Goal: Task Accomplishment & Management: Complete application form

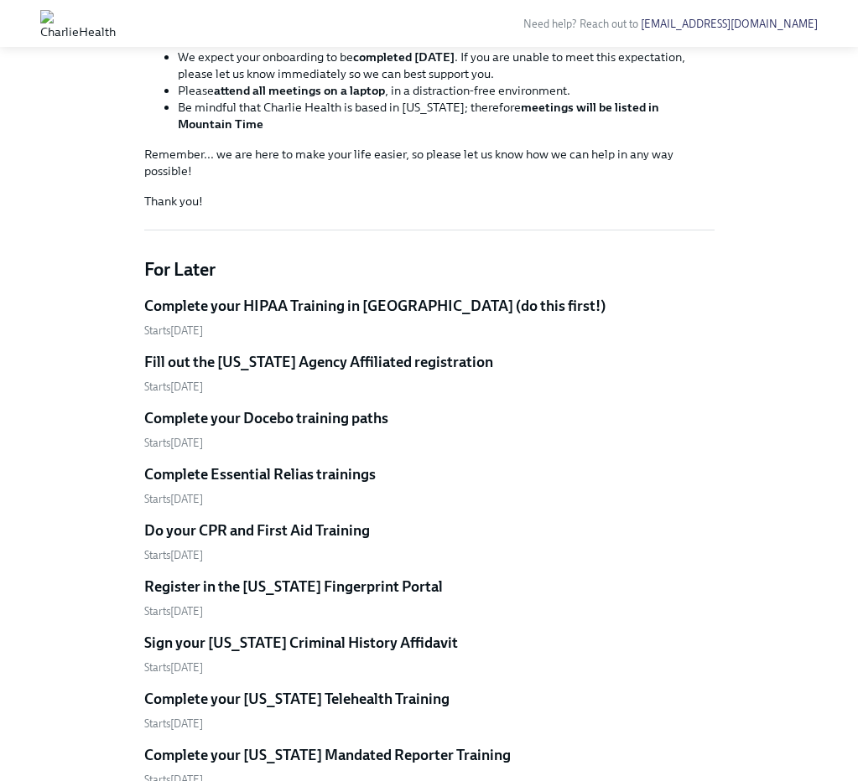
scroll to position [718, 0]
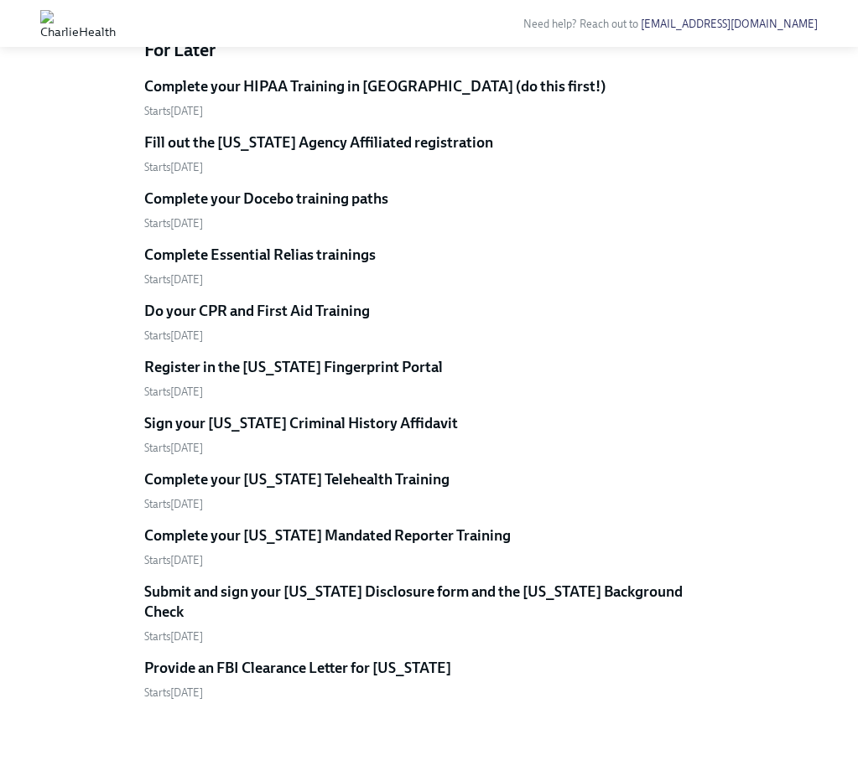
click at [395, 96] on h5 "Complete your HIPAA Training in [GEOGRAPHIC_DATA] (do this first!)" at bounding box center [374, 86] width 461 height 20
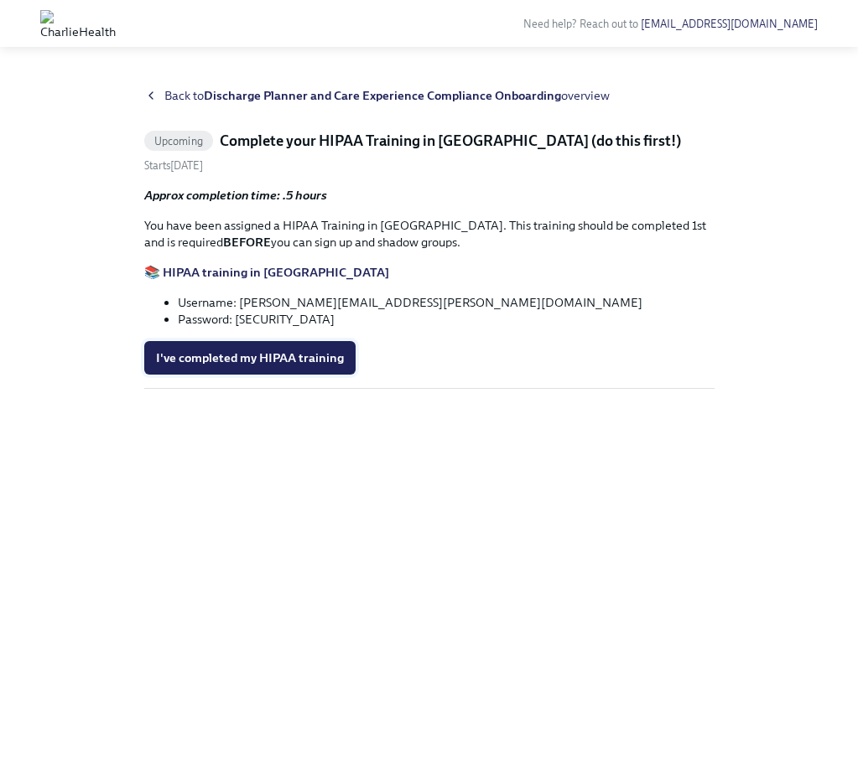
click at [280, 360] on span "I've completed my HIPAA training" at bounding box center [250, 358] width 188 height 17
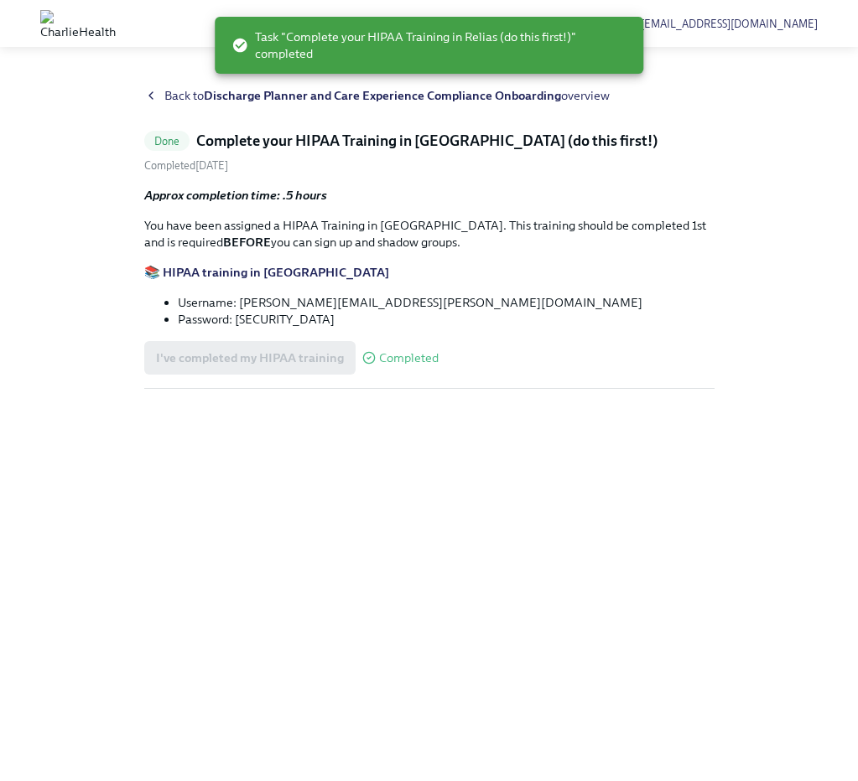
click at [158, 96] on div "Back to Discharge Planner and Care Experience Compliance Onboarding overview" at bounding box center [429, 95] width 570 height 17
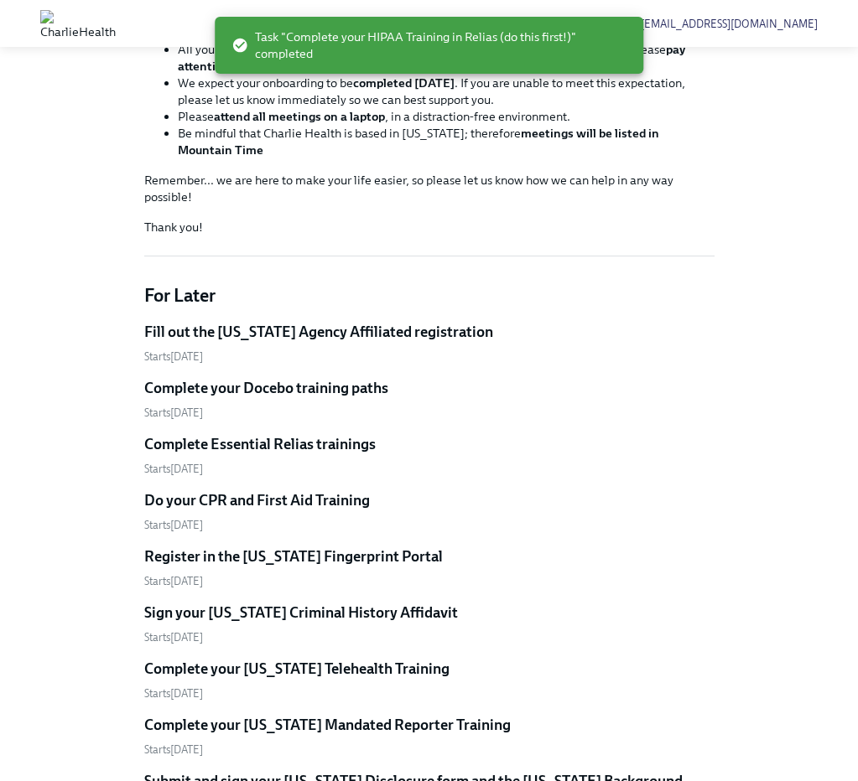
scroll to position [334, 0]
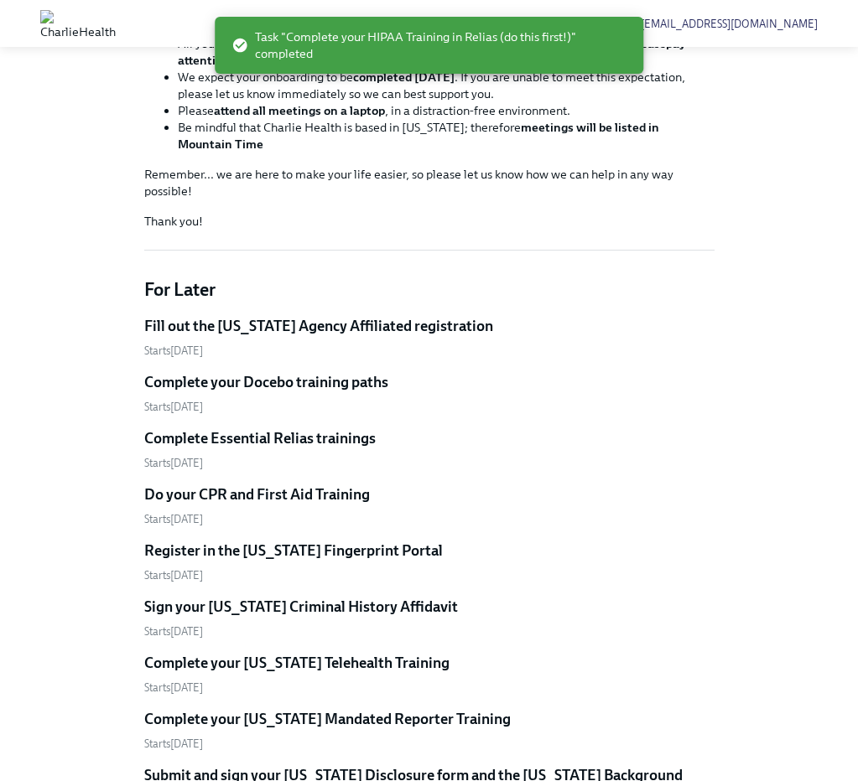
click at [306, 336] on h5 "Fill out the [US_STATE] Agency Affiliated registration" at bounding box center [318, 326] width 349 height 20
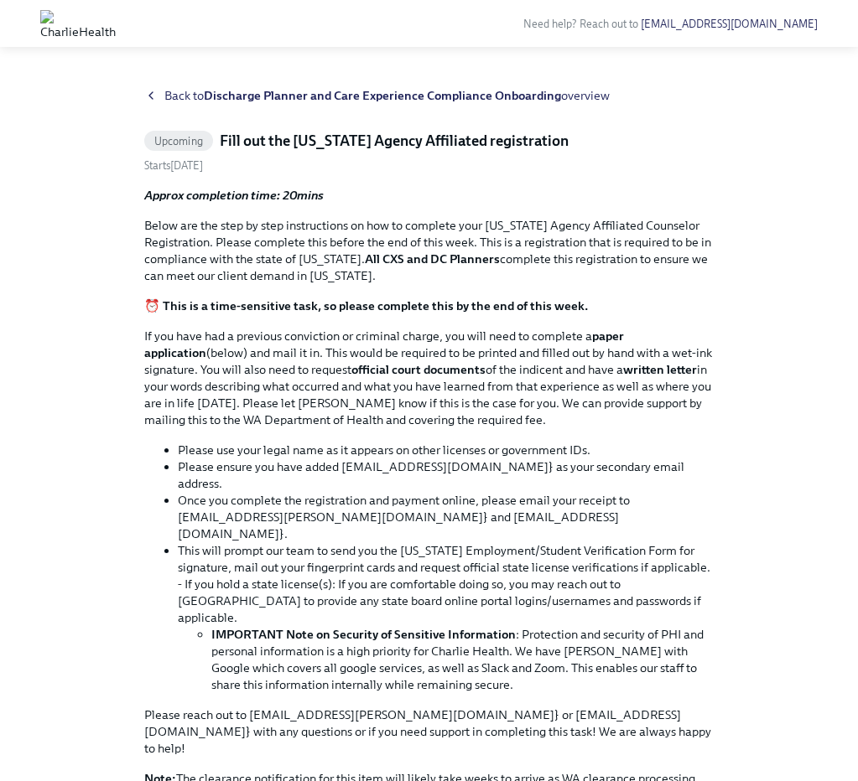
click at [156, 97] on icon at bounding box center [150, 95] width 13 height 13
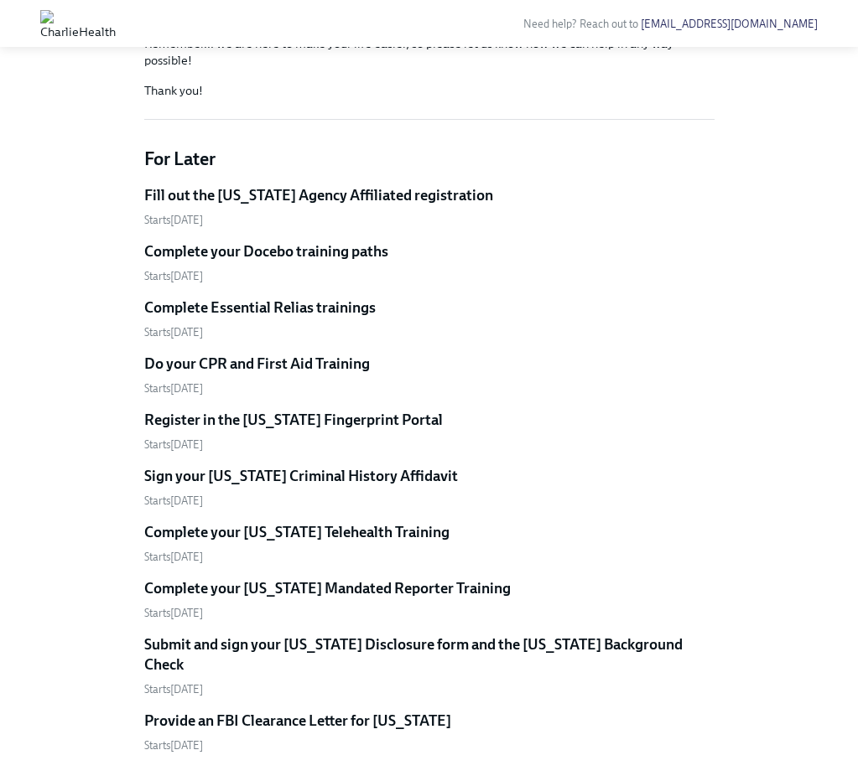
scroll to position [464, 0]
click at [319, 262] on h5 "Complete your Docebo training paths" at bounding box center [266, 252] width 244 height 20
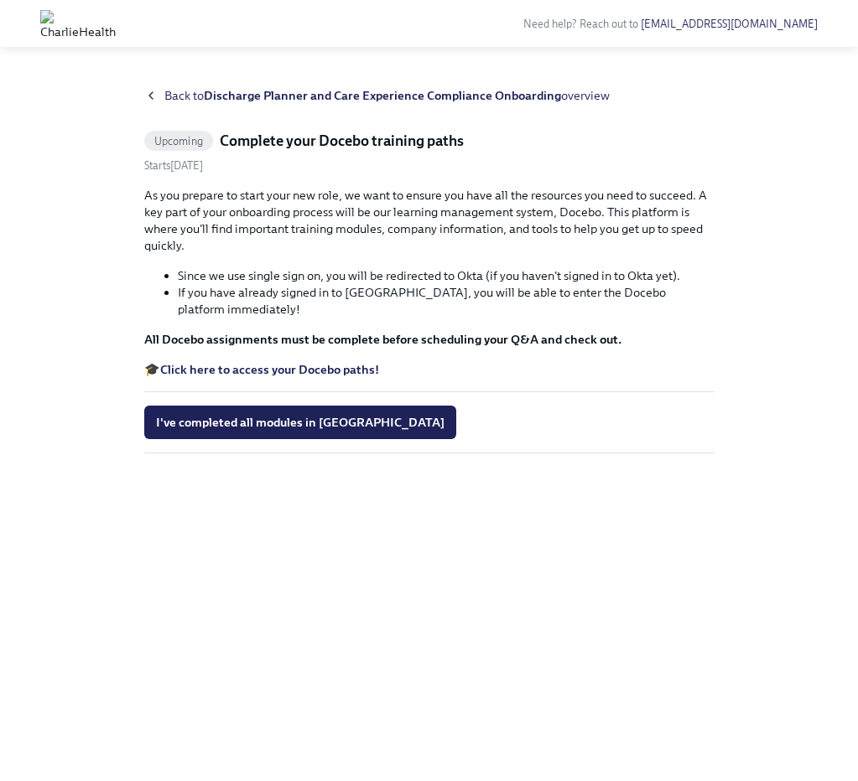
click at [319, 417] on button "I've completed all modules in Docebo" at bounding box center [300, 423] width 312 height 34
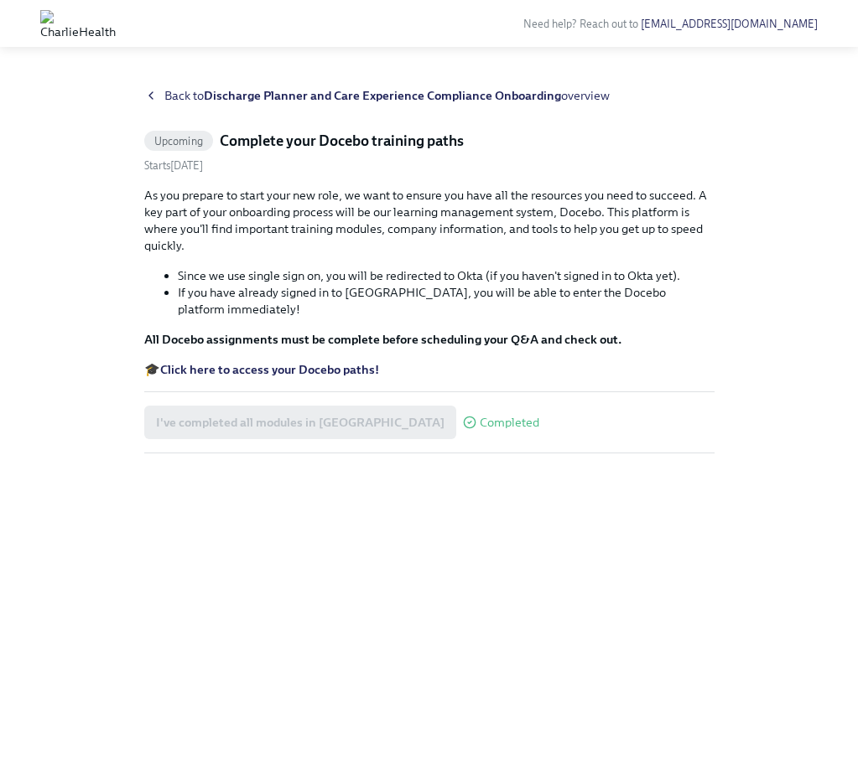
click at [153, 96] on icon at bounding box center [150, 95] width 13 height 13
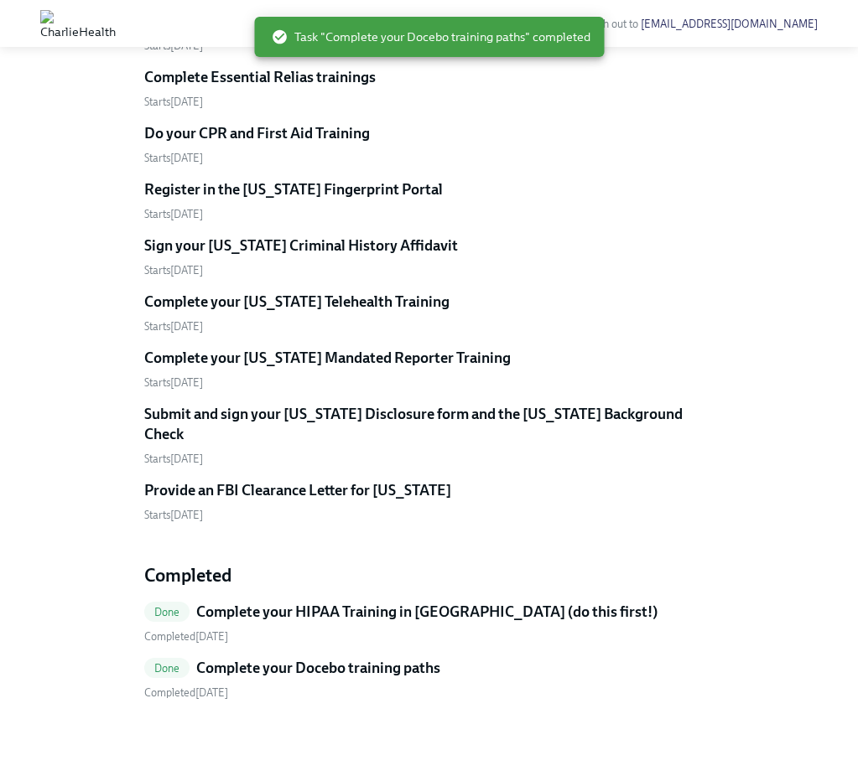
scroll to position [623, 0]
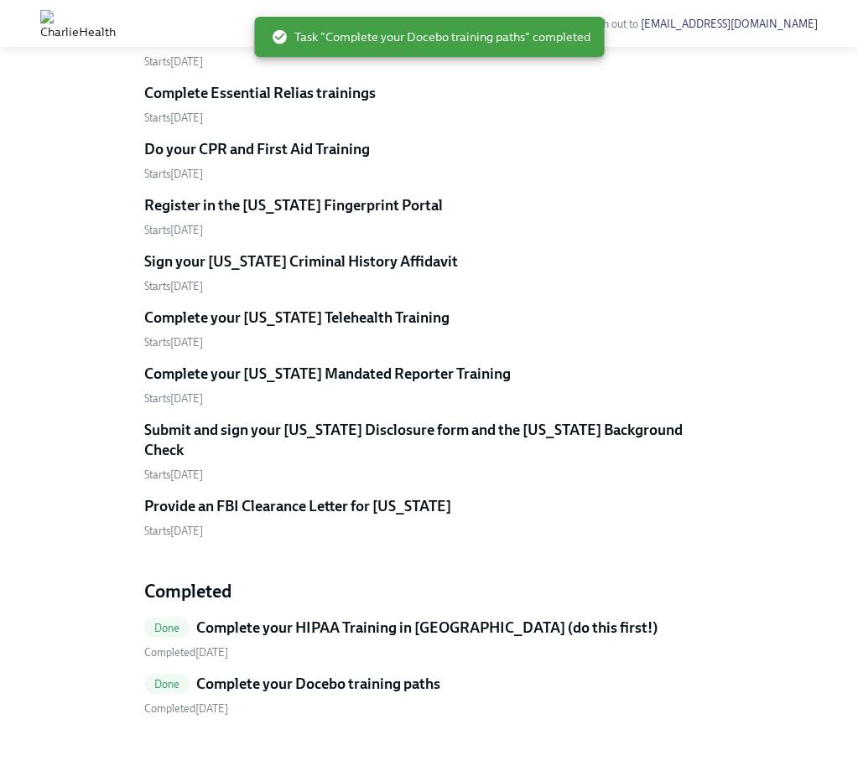
click at [288, 103] on h5 "Complete Essential Relias trainings" at bounding box center [259, 93] width 231 height 20
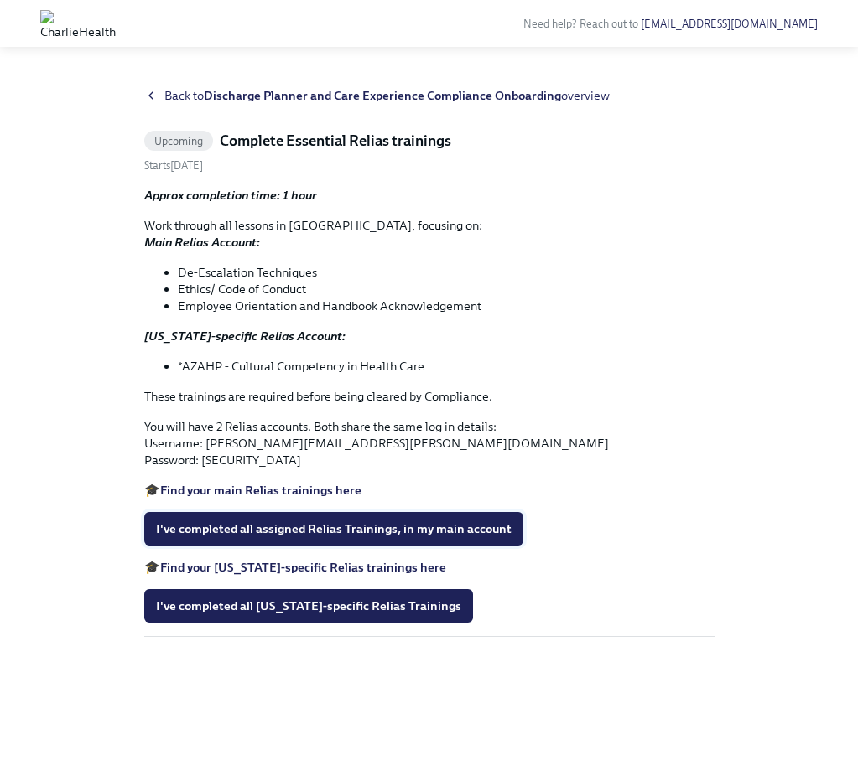
click at [308, 512] on button "I've completed all assigned Relias Trainings, in my main account" at bounding box center [333, 529] width 379 height 34
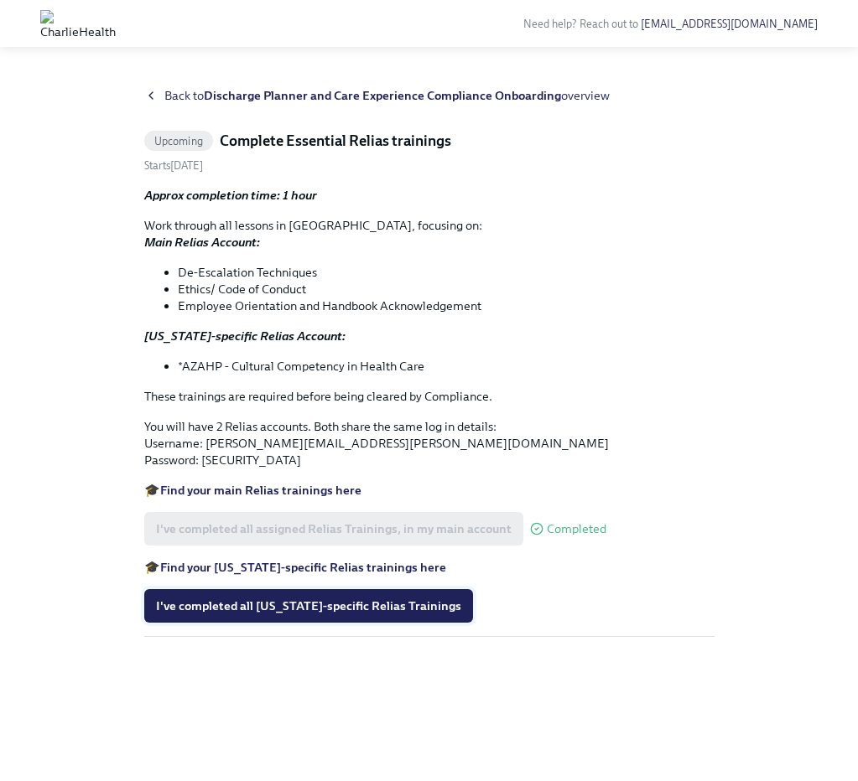
click at [266, 609] on span "I've completed all Arizona-specific Relias Trainings" at bounding box center [308, 606] width 305 height 17
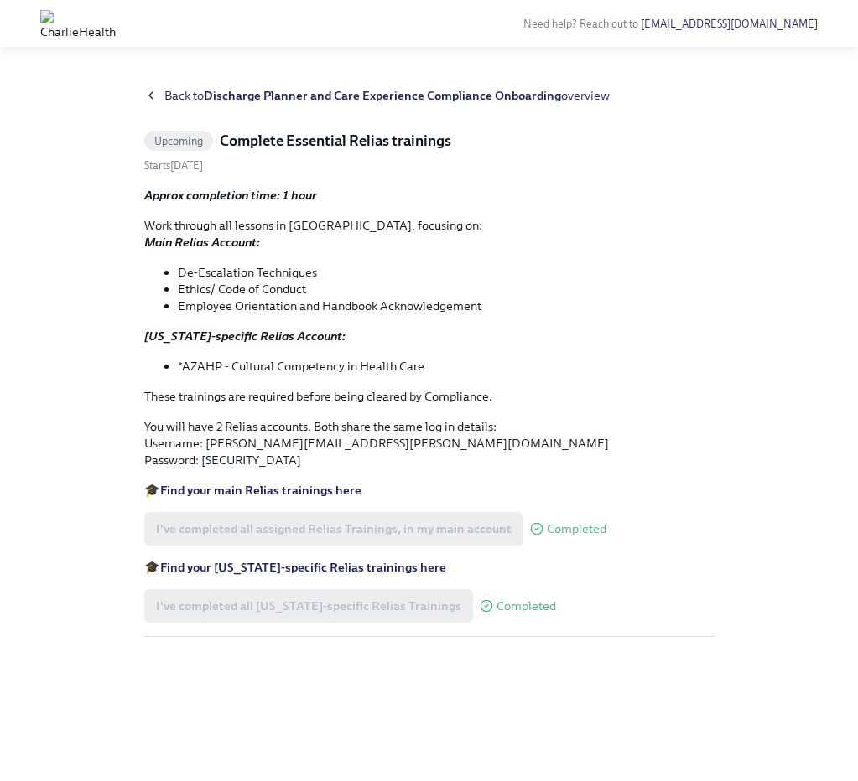
click at [147, 94] on icon at bounding box center [150, 95] width 13 height 13
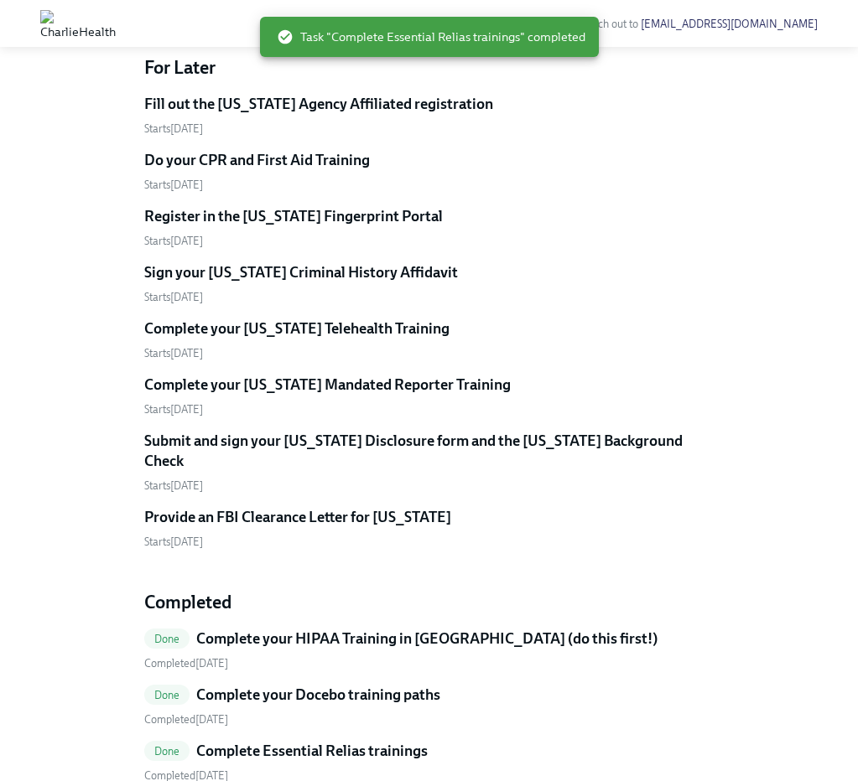
scroll to position [569, 0]
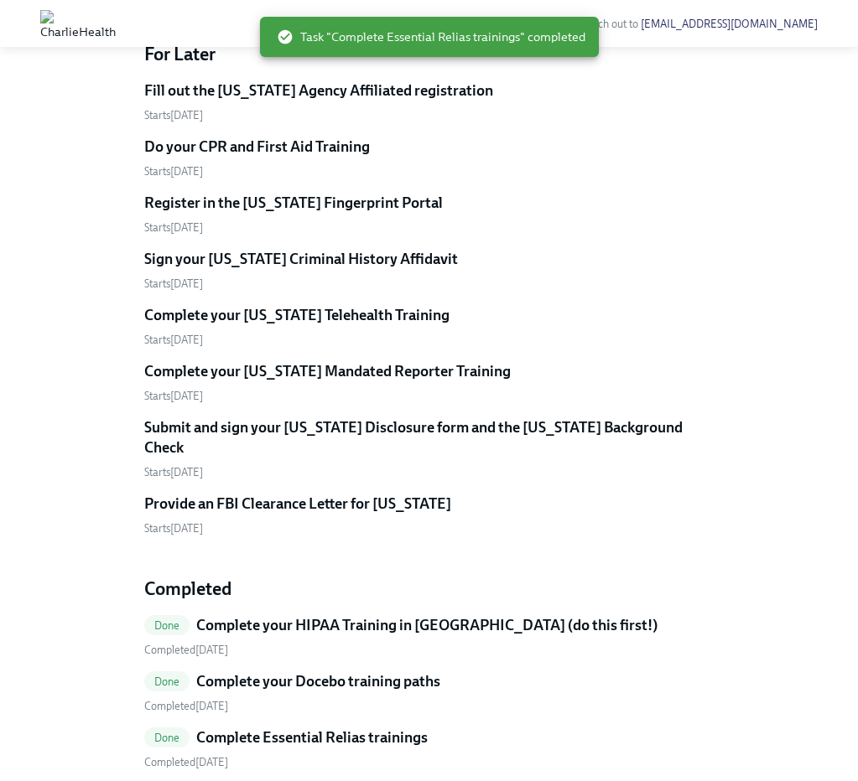
click at [374, 213] on h5 "Register in the [US_STATE] Fingerprint Portal" at bounding box center [293, 203] width 298 height 20
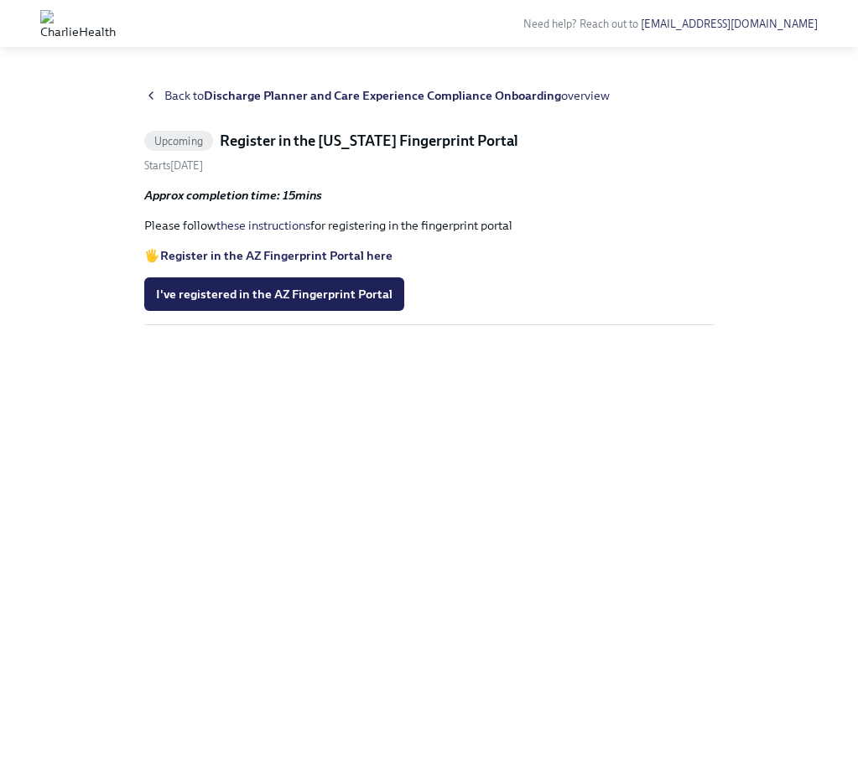
click at [299, 251] on strong "Register in the AZ Fingerprint Portal here" at bounding box center [276, 255] width 232 height 15
click at [164, 105] on div "Back to Discharge Planner and Care Experience Compliance Onboarding overview Up…" at bounding box center [429, 414] width 570 height 654
click at [163, 94] on div "Back to Discharge Planner and Care Experience Compliance Onboarding overview" at bounding box center [429, 95] width 570 height 17
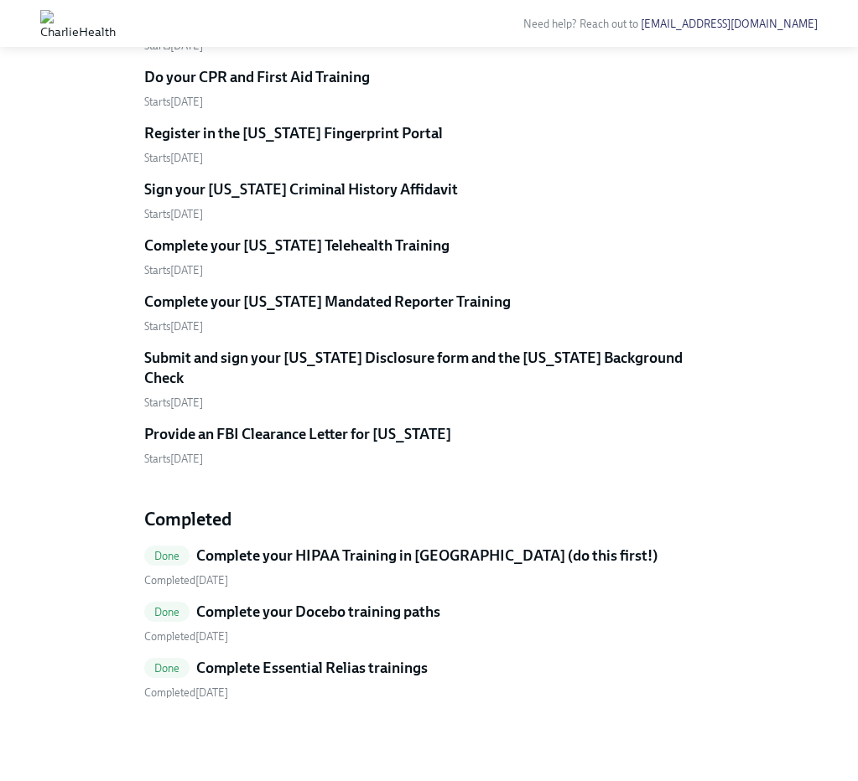
scroll to position [697, 0]
click at [349, 200] on h5 "Sign your [US_STATE] Criminal History Affidavit" at bounding box center [301, 189] width 314 height 20
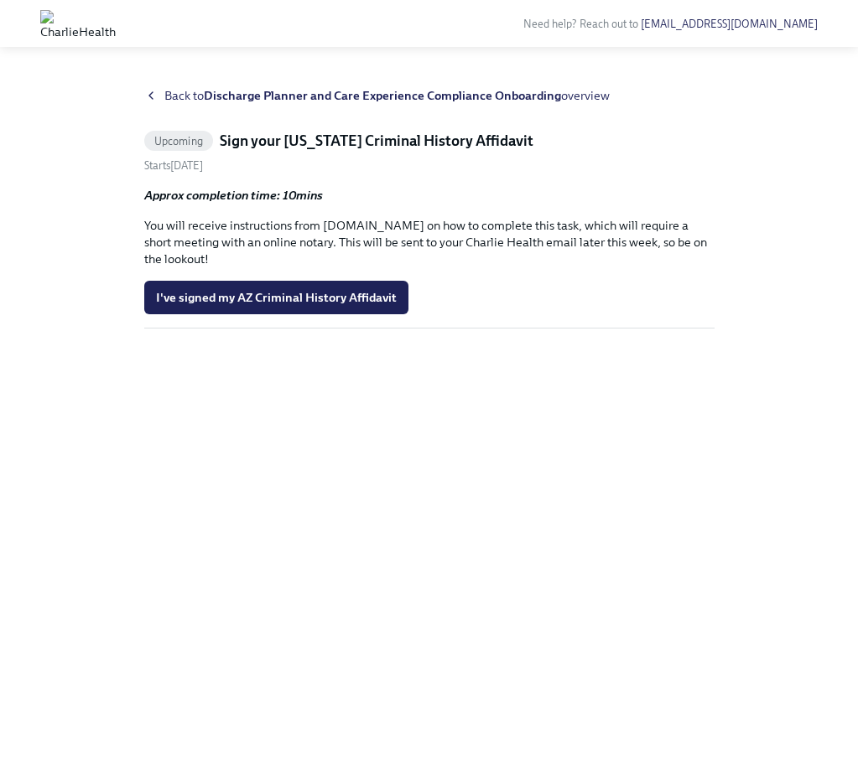
click at [349, 299] on span "I've signed my AZ Criminal History Affidavit" at bounding box center [276, 297] width 241 height 17
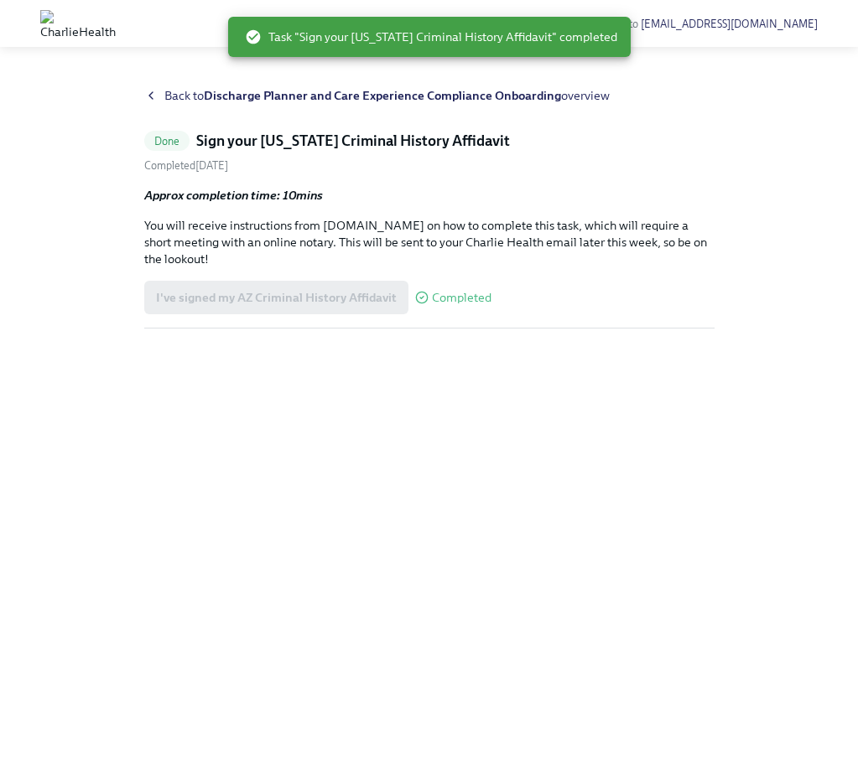
click at [166, 92] on span "Back to Discharge Planner and Care Experience Compliance Onboarding overview" at bounding box center [386, 95] width 445 height 17
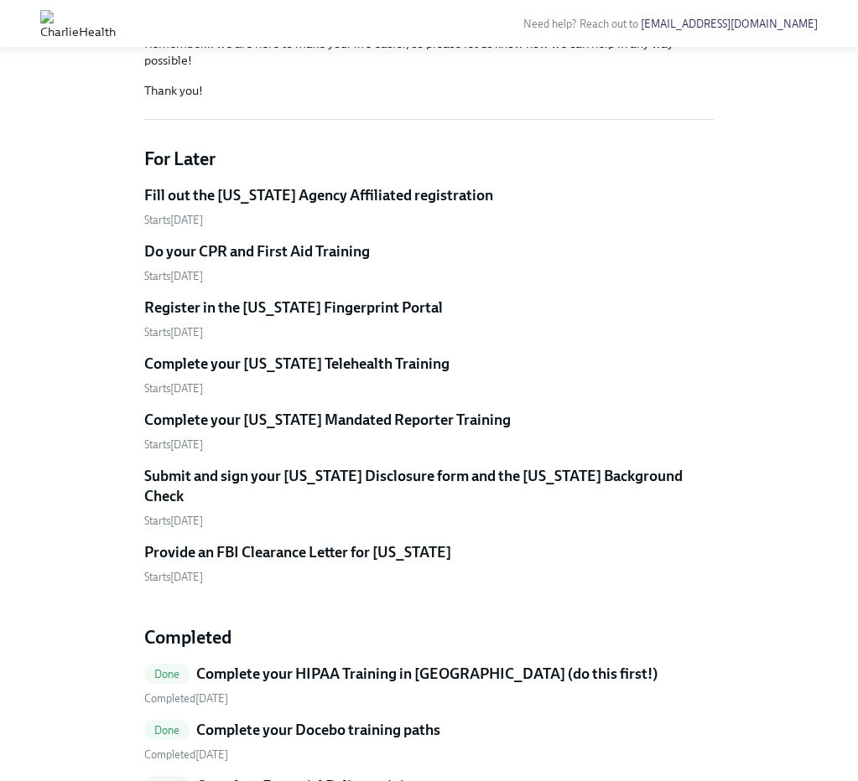
scroll to position [469, 0]
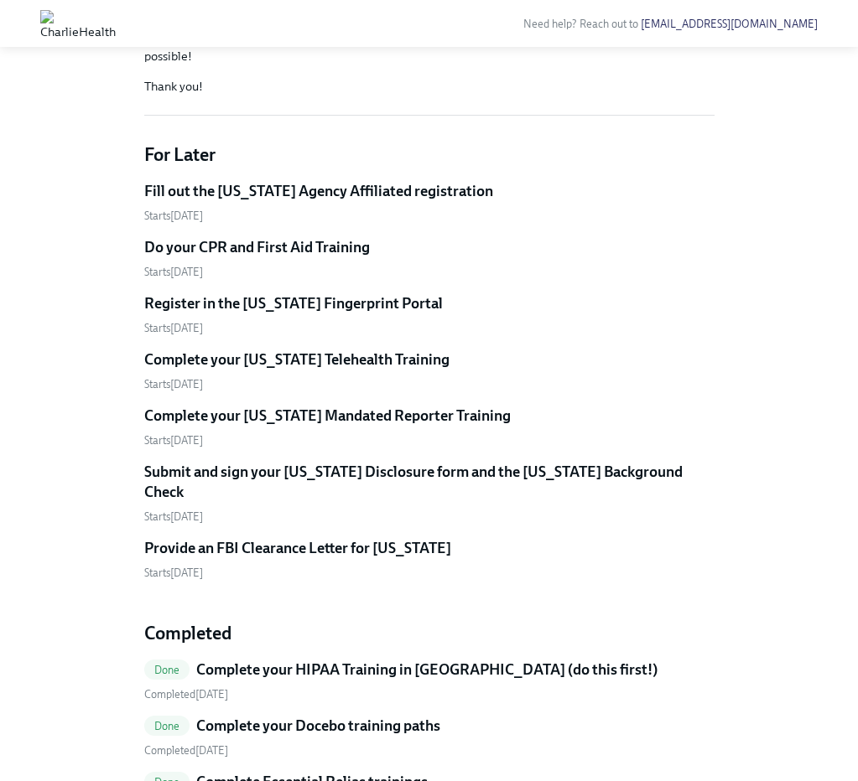
click at [302, 257] on h5 "Do your CPR and First Aid Training" at bounding box center [256, 247] width 225 height 20
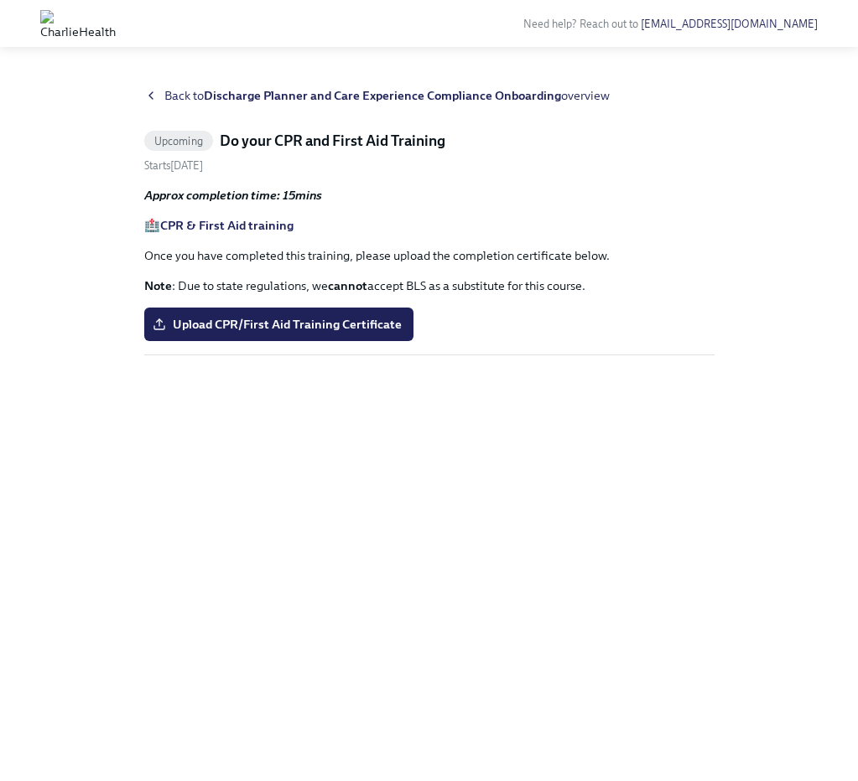
click at [164, 90] on span "Back to Discharge Planner and Care Experience Compliance Onboarding overview" at bounding box center [386, 95] width 445 height 17
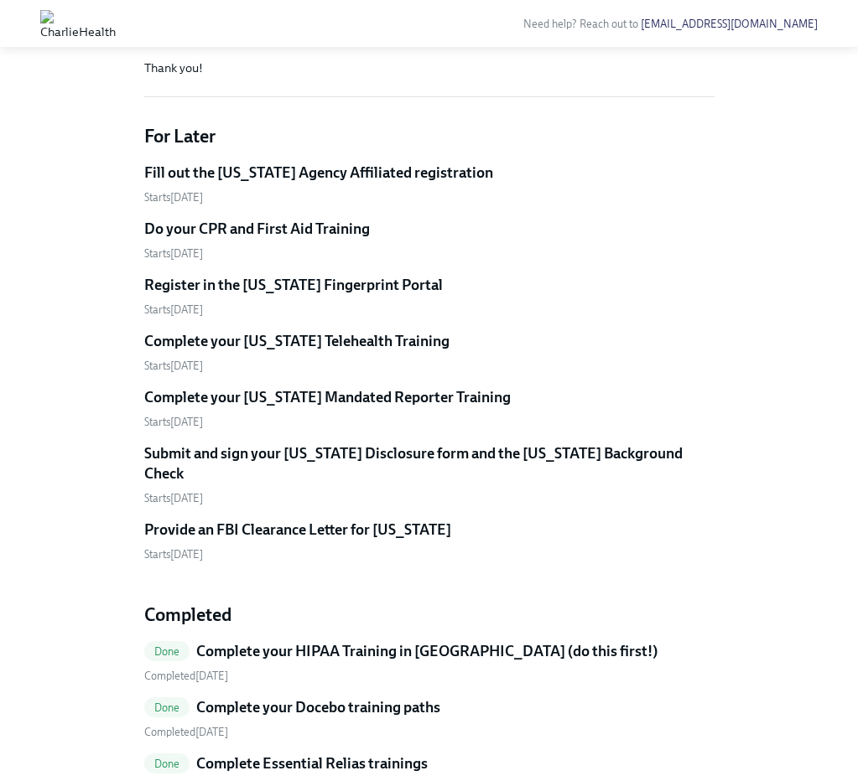
scroll to position [486, 0]
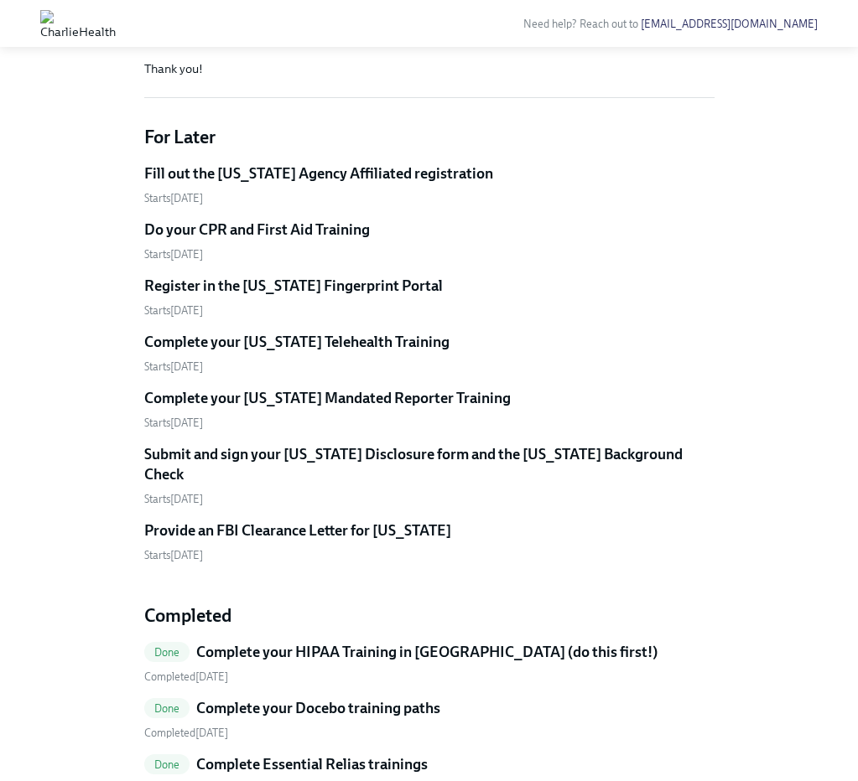
click at [258, 352] on h5 "Complete your [US_STATE] Telehealth Training" at bounding box center [296, 342] width 305 height 20
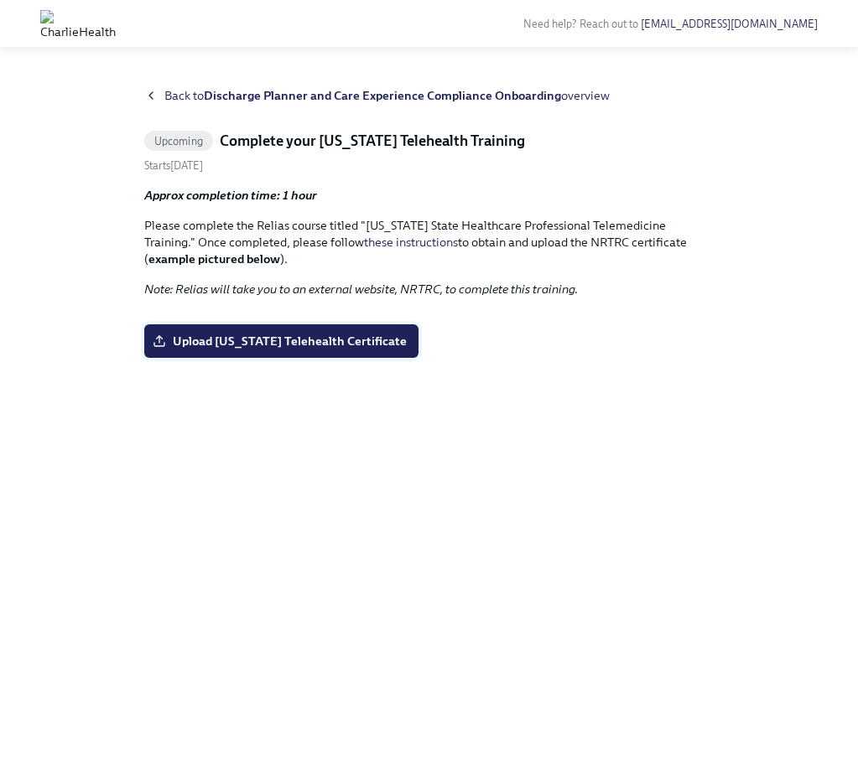
click at [276, 350] on span "Upload Washington Telehealth Certificate" at bounding box center [281, 341] width 251 height 17
click at [0, 0] on input "Upload Washington Telehealth Certificate" at bounding box center [0, 0] width 0 height 0
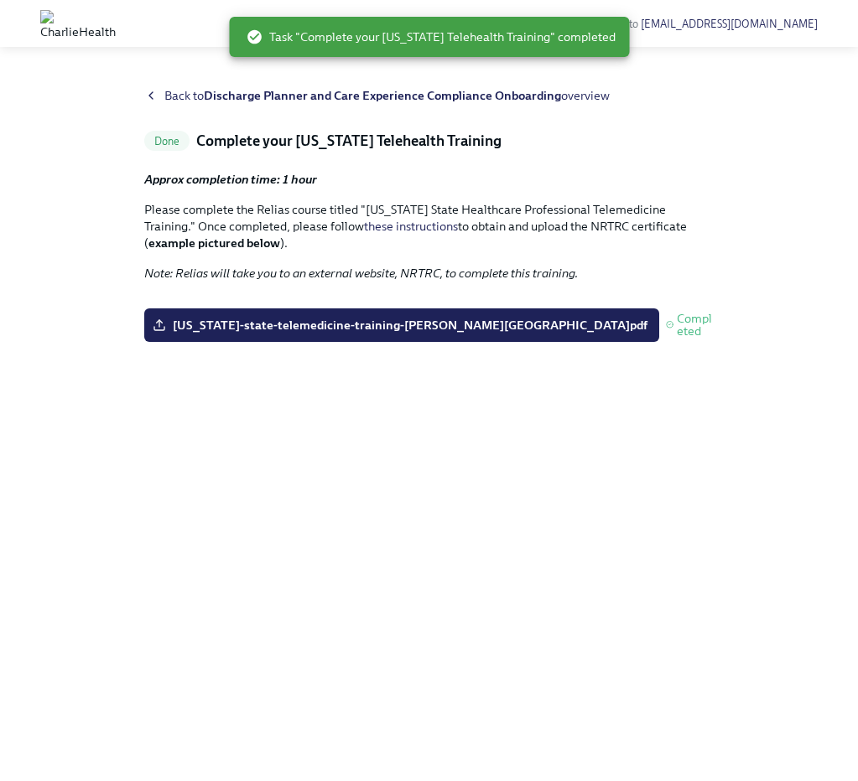
click at [159, 96] on div "Back to Discharge Planner and Care Experience Compliance Onboarding overview" at bounding box center [429, 95] width 570 height 17
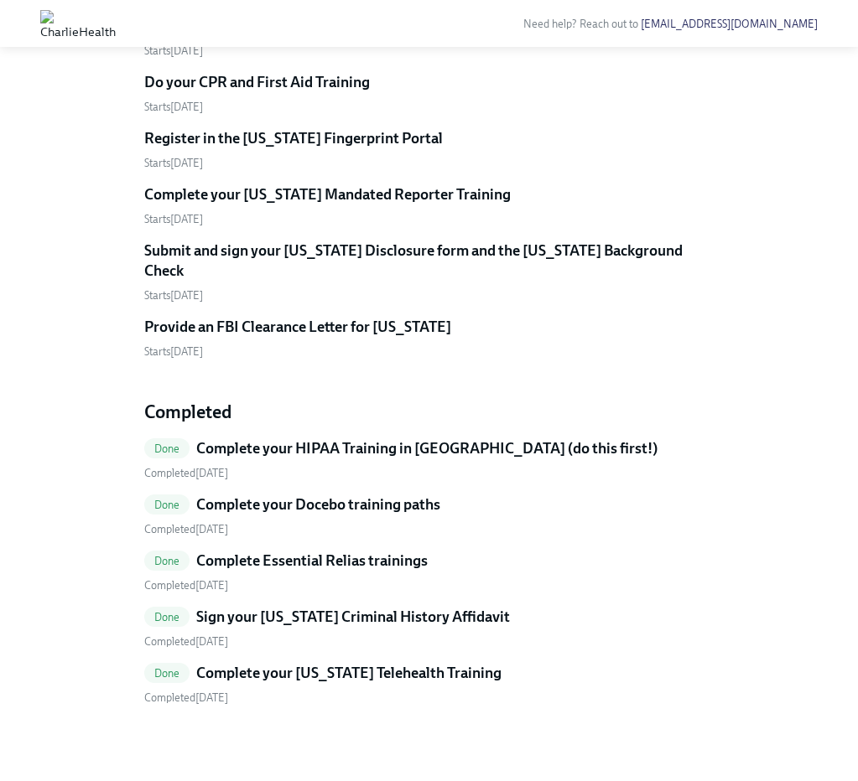
scroll to position [593, 0]
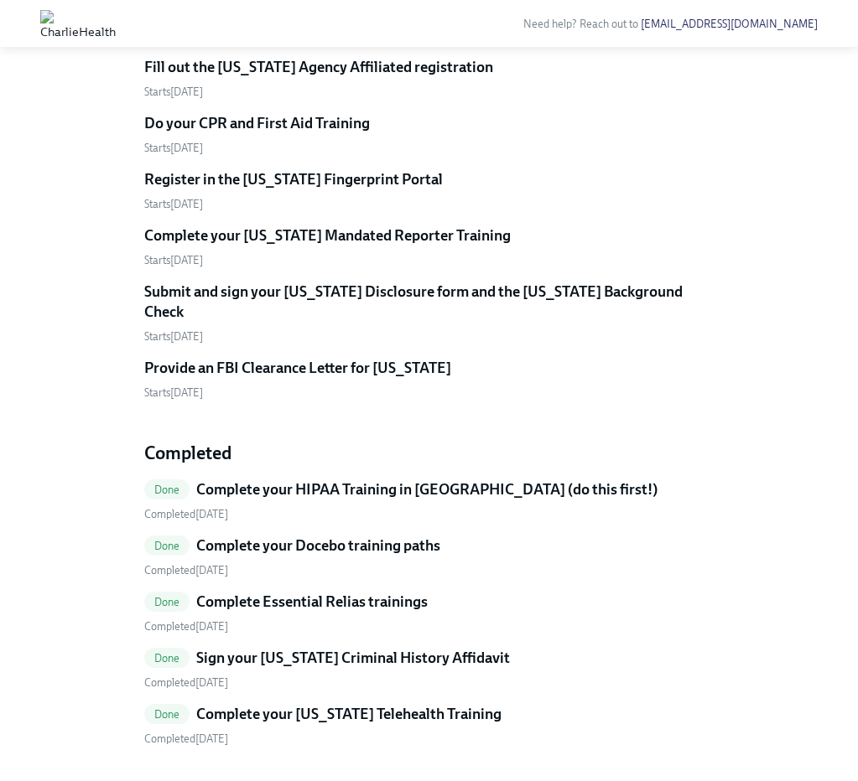
click at [360, 378] on h5 "Provide an FBI Clearance Letter for [US_STATE]" at bounding box center [297, 368] width 307 height 20
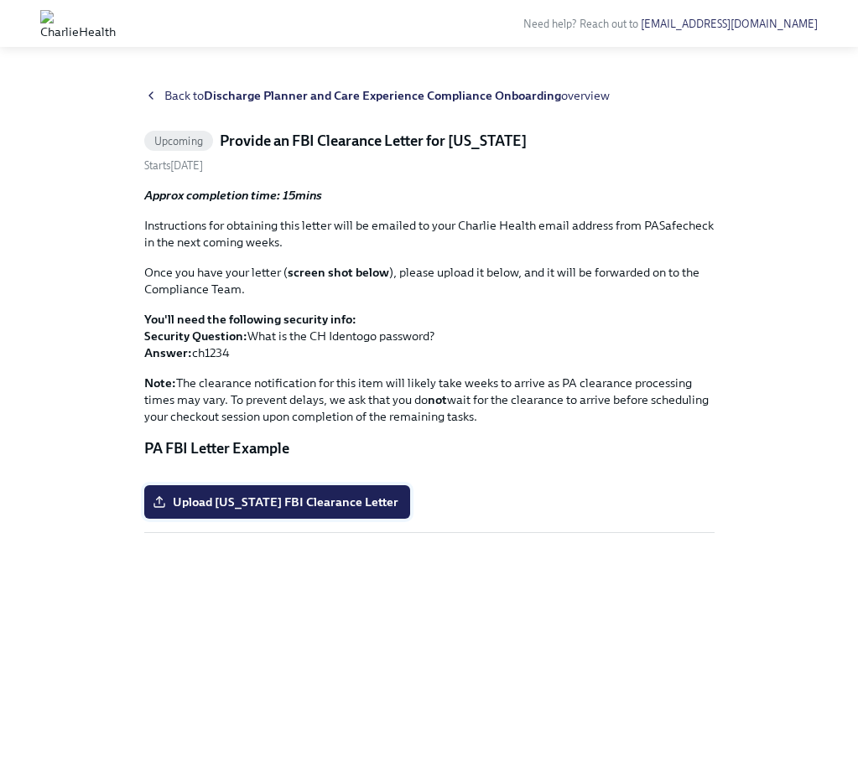
click at [308, 511] on span "Upload Pennsylvania FBI Clearance Letter" at bounding box center [277, 502] width 242 height 17
click at [0, 0] on input "Upload Pennsylvania FBI Clearance Letter" at bounding box center [0, 0] width 0 height 0
click at [251, 95] on strong "Discharge Planner and Care Experience Compliance Onboarding" at bounding box center [382, 95] width 357 height 15
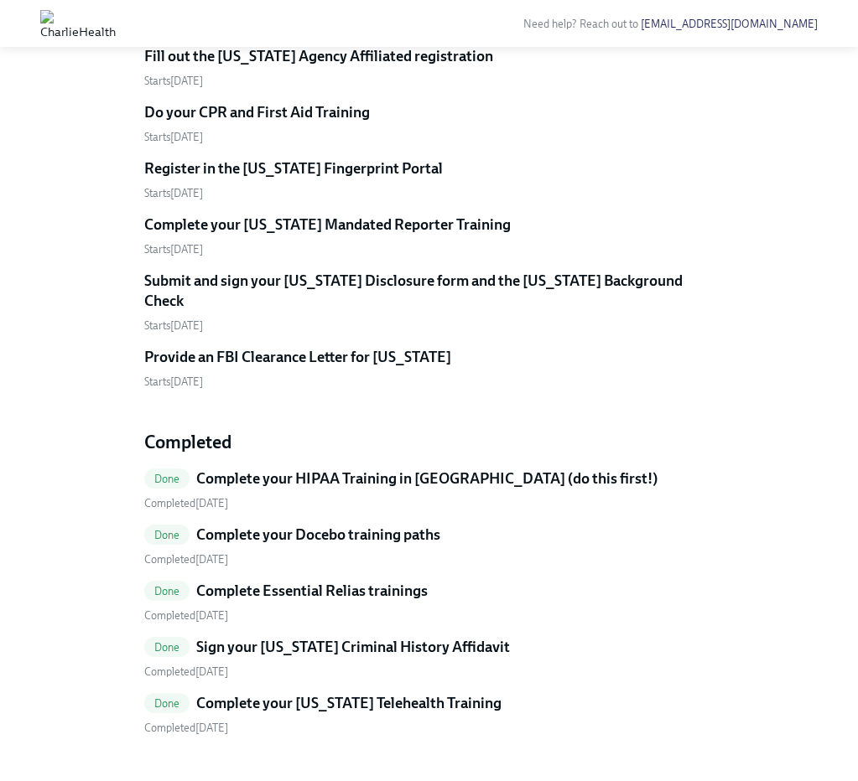
scroll to position [600, 0]
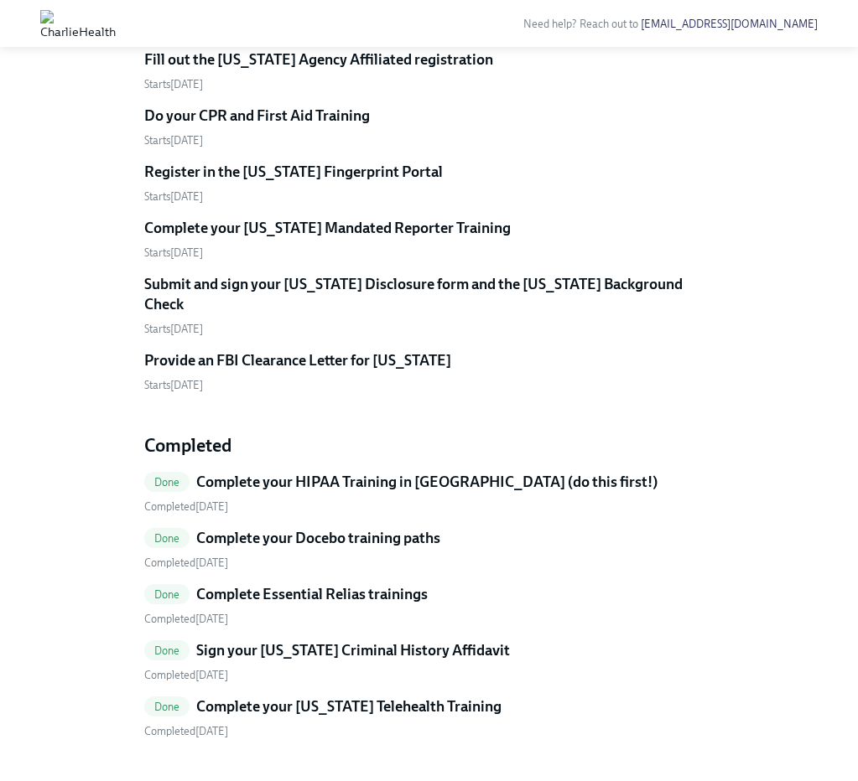
click at [381, 70] on h5 "Fill out the [US_STATE] Agency Affiliated registration" at bounding box center [318, 59] width 349 height 20
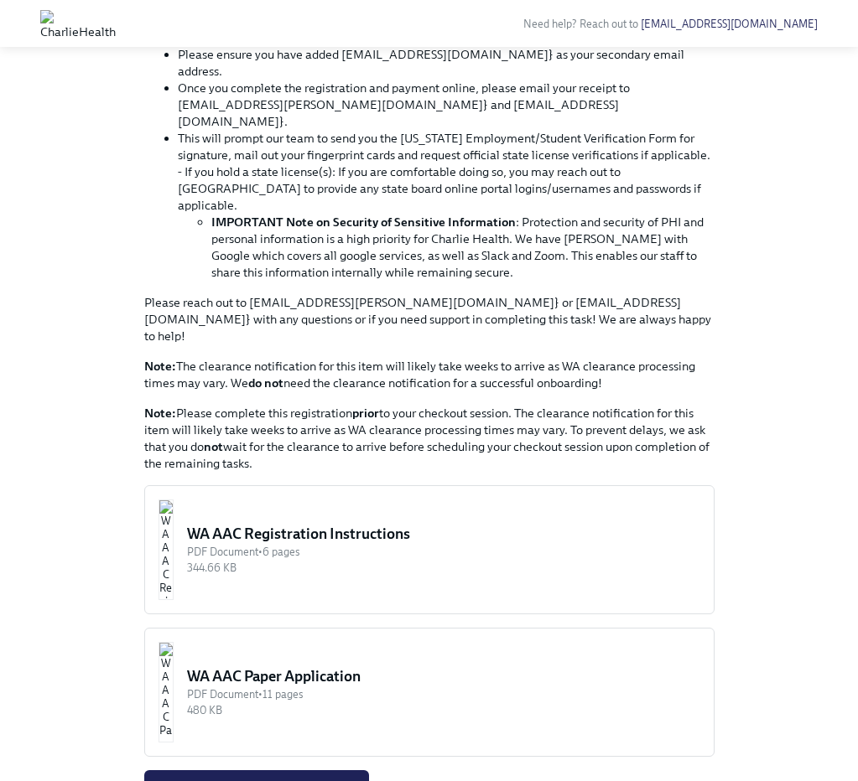
scroll to position [510, 0]
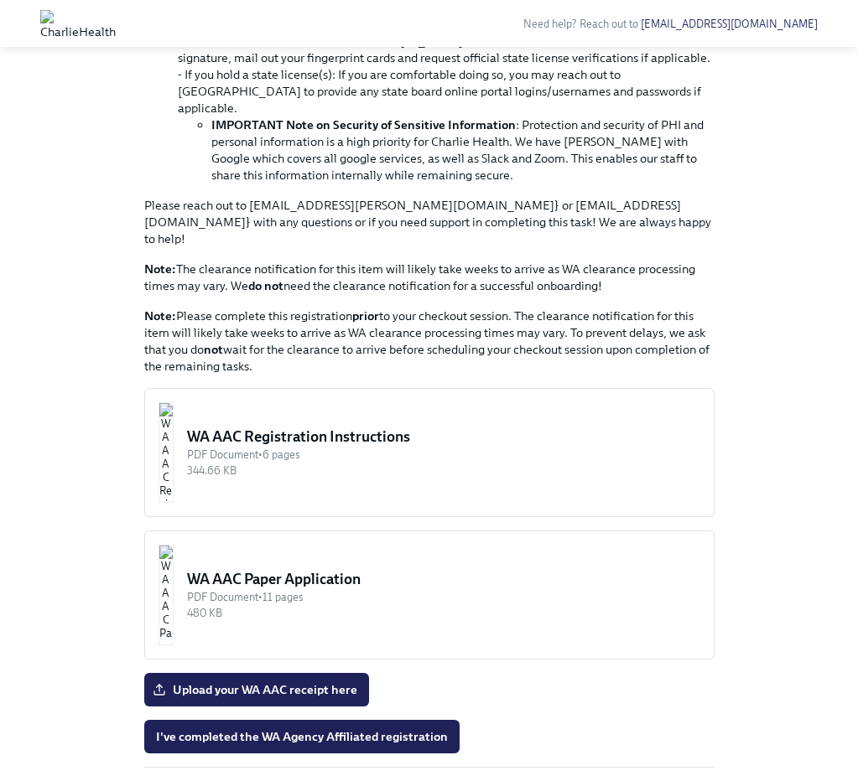
click at [174, 402] on img "button" at bounding box center [165, 452] width 15 height 101
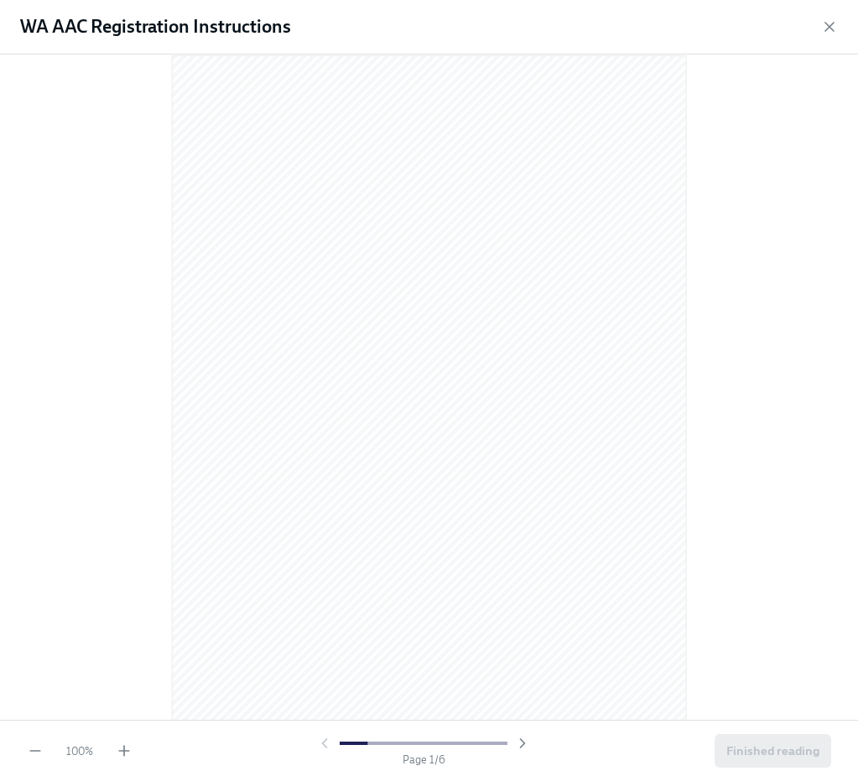
scroll to position [27, 0]
click at [126, 711] on icon "button" at bounding box center [124, 751] width 17 height 17
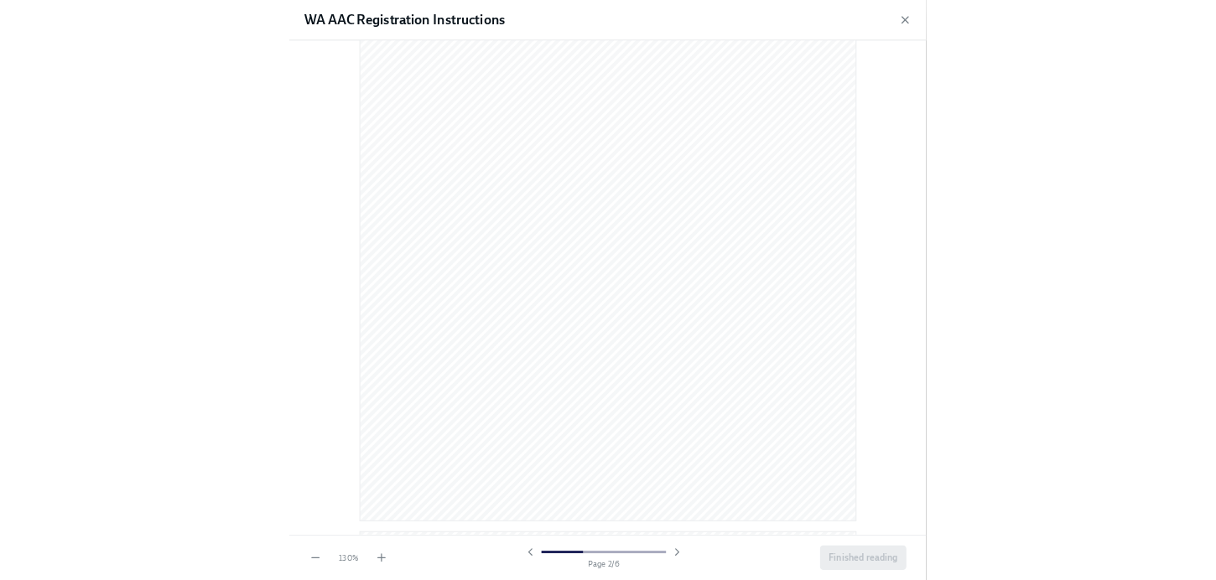
scroll to position [1123, 0]
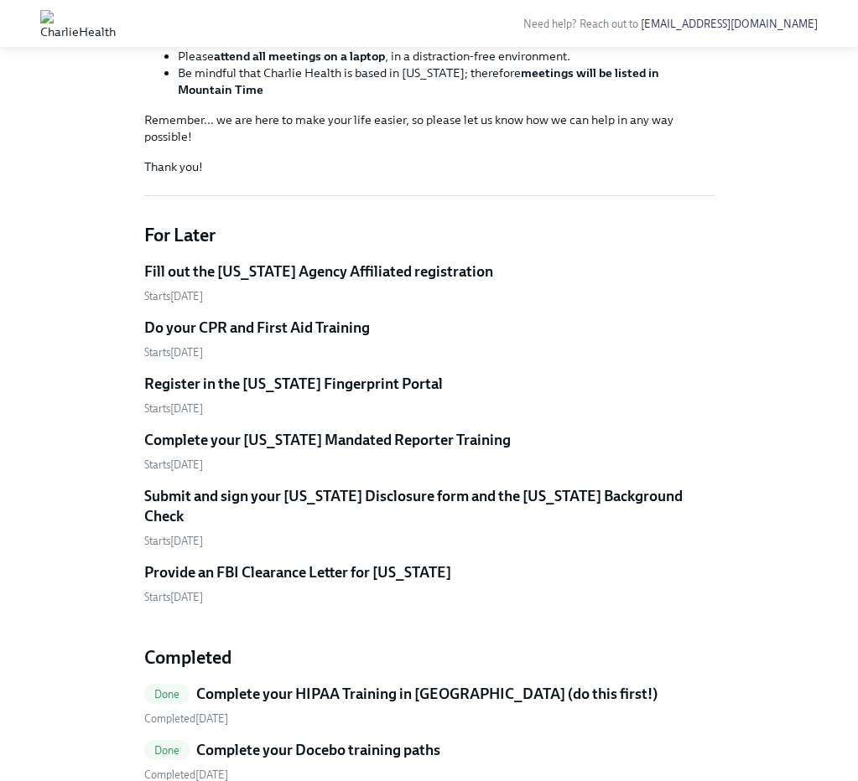
scroll to position [373, 0]
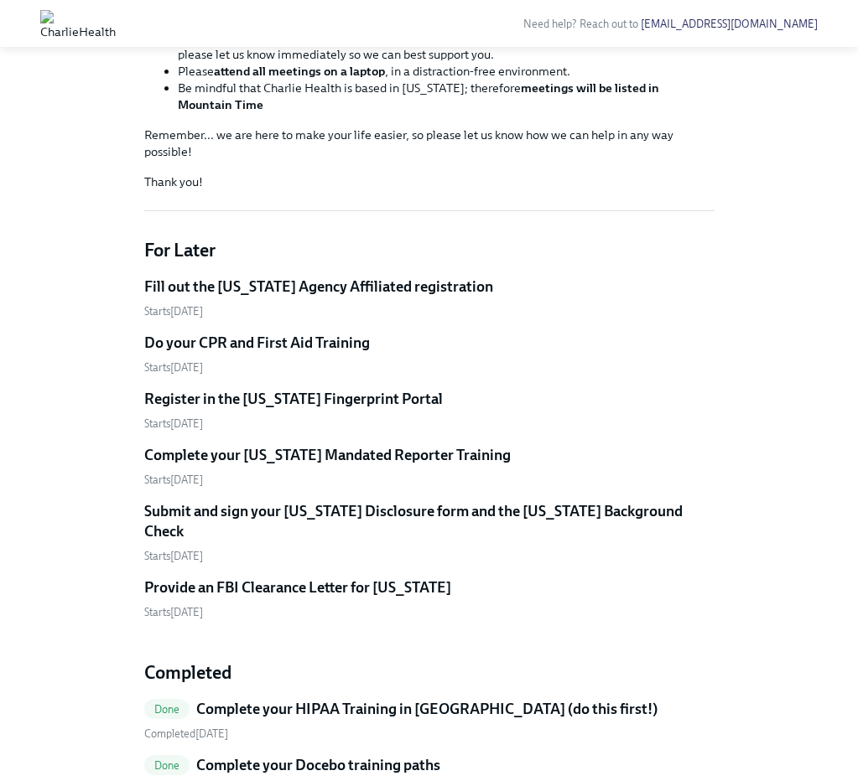
click at [278, 409] on h5 "Register in the [US_STATE] Fingerprint Portal" at bounding box center [293, 399] width 298 height 20
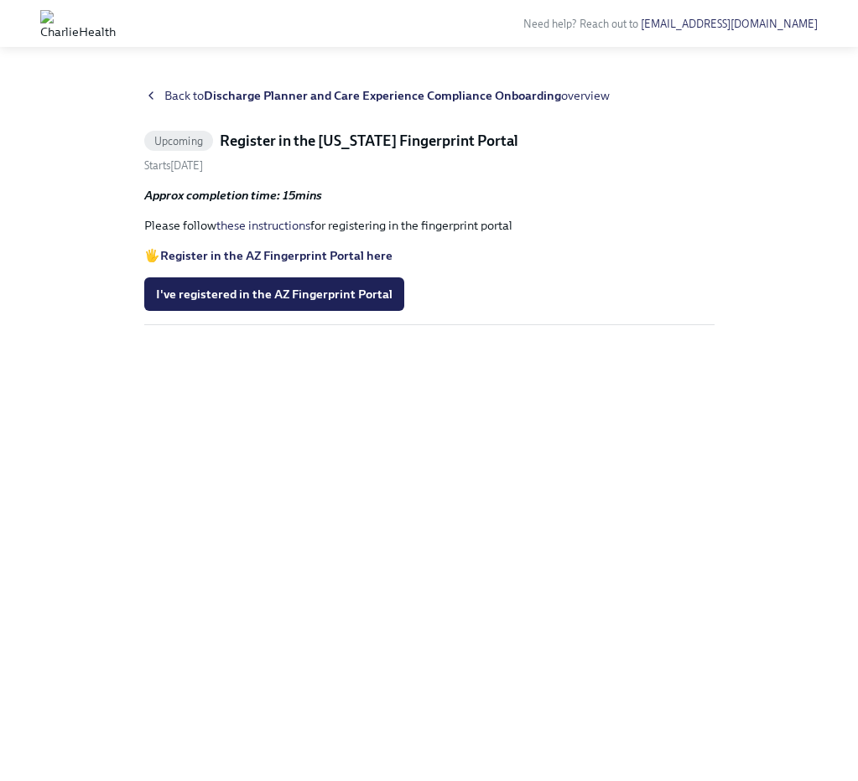
click at [204, 254] on strong "Register in the AZ Fingerprint Portal here" at bounding box center [276, 255] width 232 height 15
click at [169, 95] on span "Back to Discharge Planner and Care Experience Compliance Onboarding overview" at bounding box center [386, 95] width 445 height 17
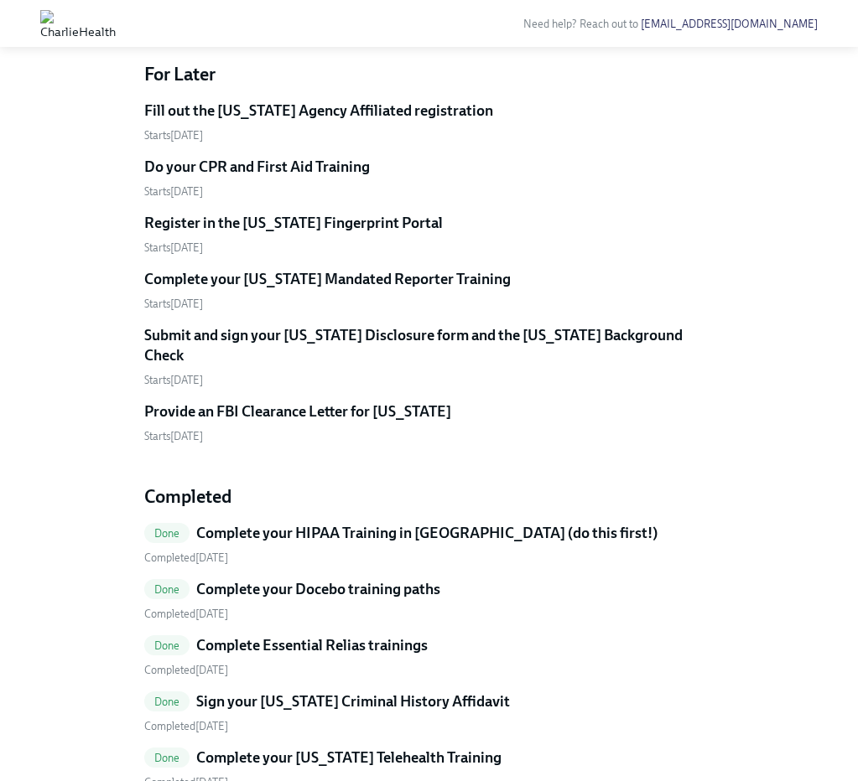
scroll to position [543, 0]
